Goal: Complete application form: Complete application form

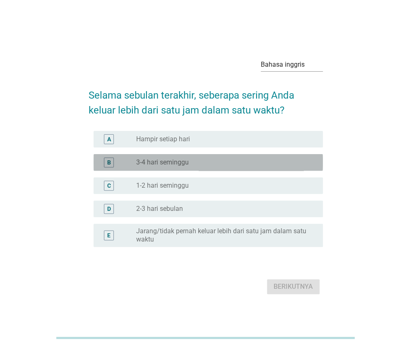
click at [200, 162] on div "tombol radio tidak dicentang 3-4 hari seminggu" at bounding box center [223, 162] width 174 height 8
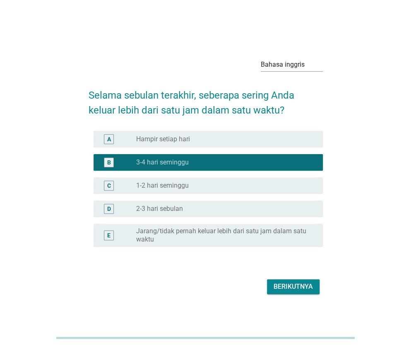
click at [292, 291] on font "Berikutnya" at bounding box center [293, 287] width 39 height 10
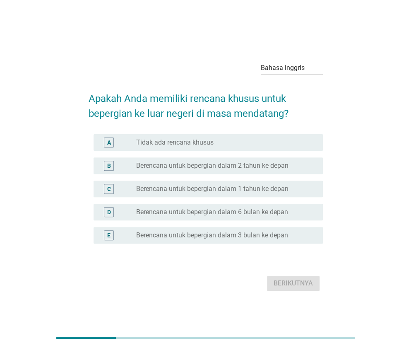
click at [229, 192] on font "Berencana untuk bepergian dalam 1 tahun ke depan" at bounding box center [212, 189] width 152 height 8
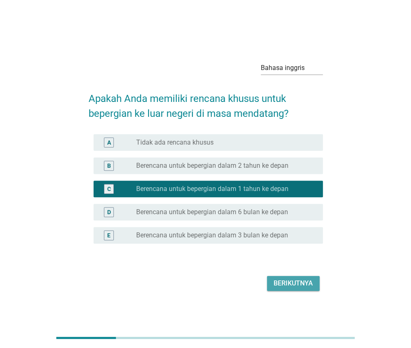
click at [295, 283] on font "Berikutnya" at bounding box center [293, 283] width 39 height 8
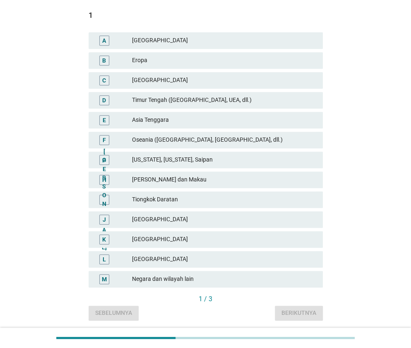
scroll to position [146, 0]
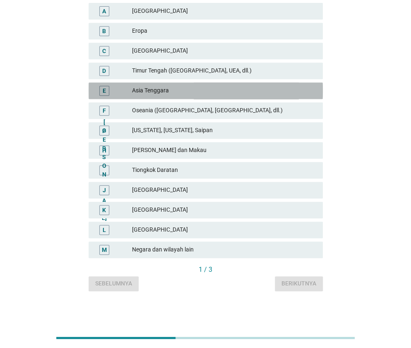
click at [154, 93] on font "Asia Tenggara" at bounding box center [150, 90] width 37 height 7
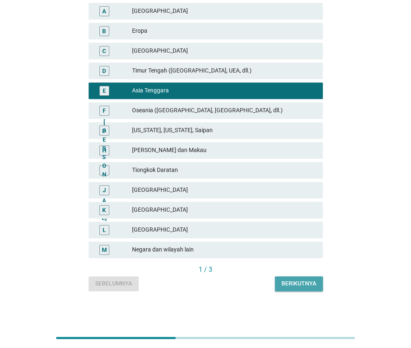
click at [289, 289] on button "Berikutnya" at bounding box center [299, 283] width 48 height 15
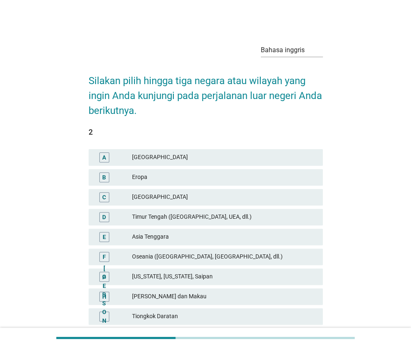
click at [166, 235] on font "Asia Tenggara" at bounding box center [150, 236] width 37 height 7
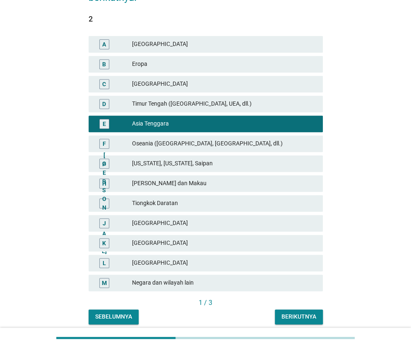
scroll to position [124, 0]
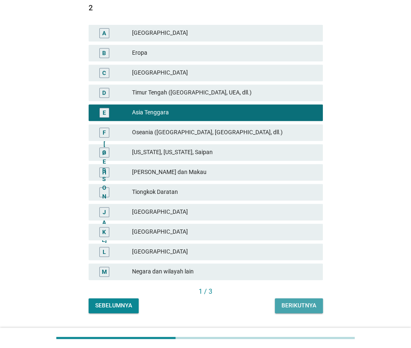
click at [290, 306] on font "Berikutnya" at bounding box center [299, 305] width 35 height 7
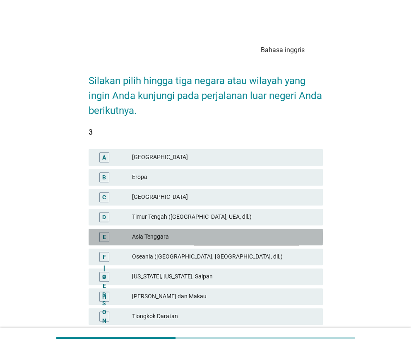
click at [169, 240] on font "Asia Tenggara" at bounding box center [224, 236] width 184 height 9
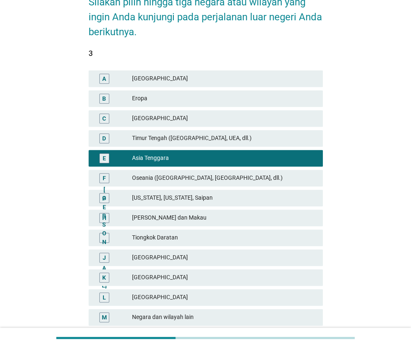
scroll to position [124, 0]
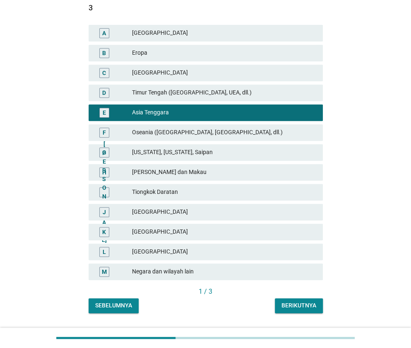
click at [288, 307] on font "Berikutnya" at bounding box center [299, 305] width 35 height 7
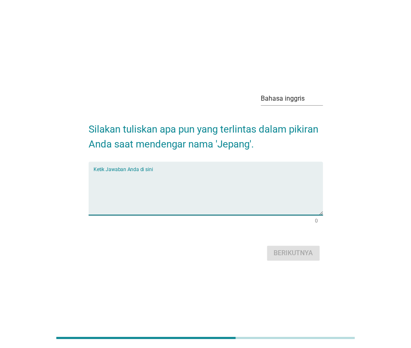
click at [143, 188] on textarea "Ketik Jawaban Anda di sini" at bounding box center [208, 192] width 229 height 43
type textarea "sakura"
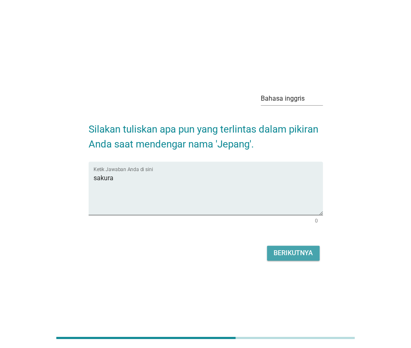
click at [287, 255] on font "Berikutnya" at bounding box center [293, 253] width 39 height 8
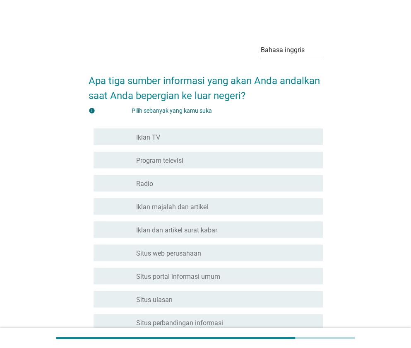
click at [168, 158] on font "Program televisi" at bounding box center [159, 161] width 47 height 8
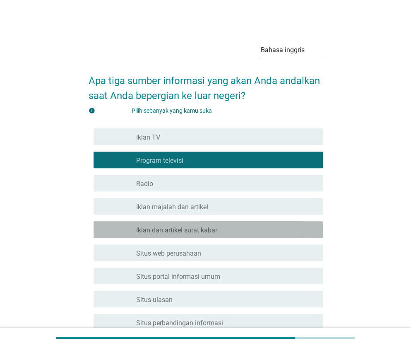
click at [173, 232] on font "Iklan dan artikel surat kabar" at bounding box center [176, 230] width 81 height 8
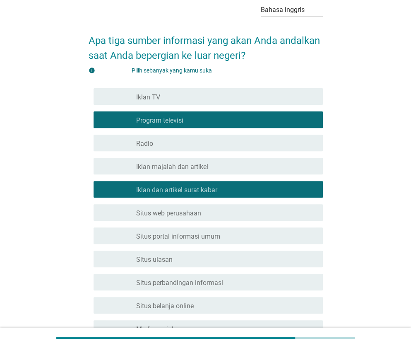
scroll to position [41, 0]
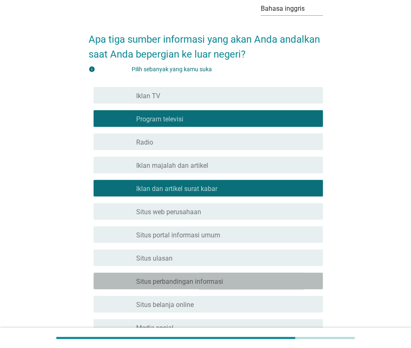
click at [167, 283] on font "Situs perbandingan informasi" at bounding box center [179, 281] width 87 height 8
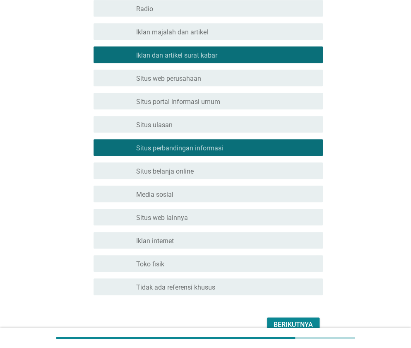
scroll to position [207, 0]
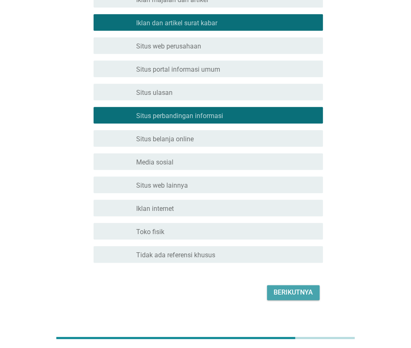
click at [287, 294] on font "Berikutnya" at bounding box center [293, 292] width 39 height 8
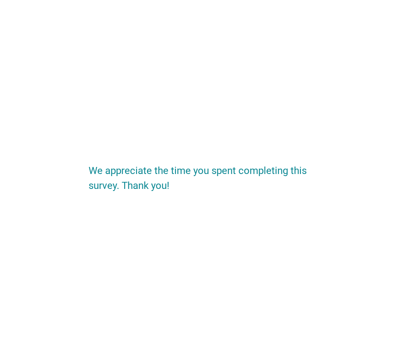
scroll to position [0, 0]
